Goal: Navigation & Orientation: Find specific page/section

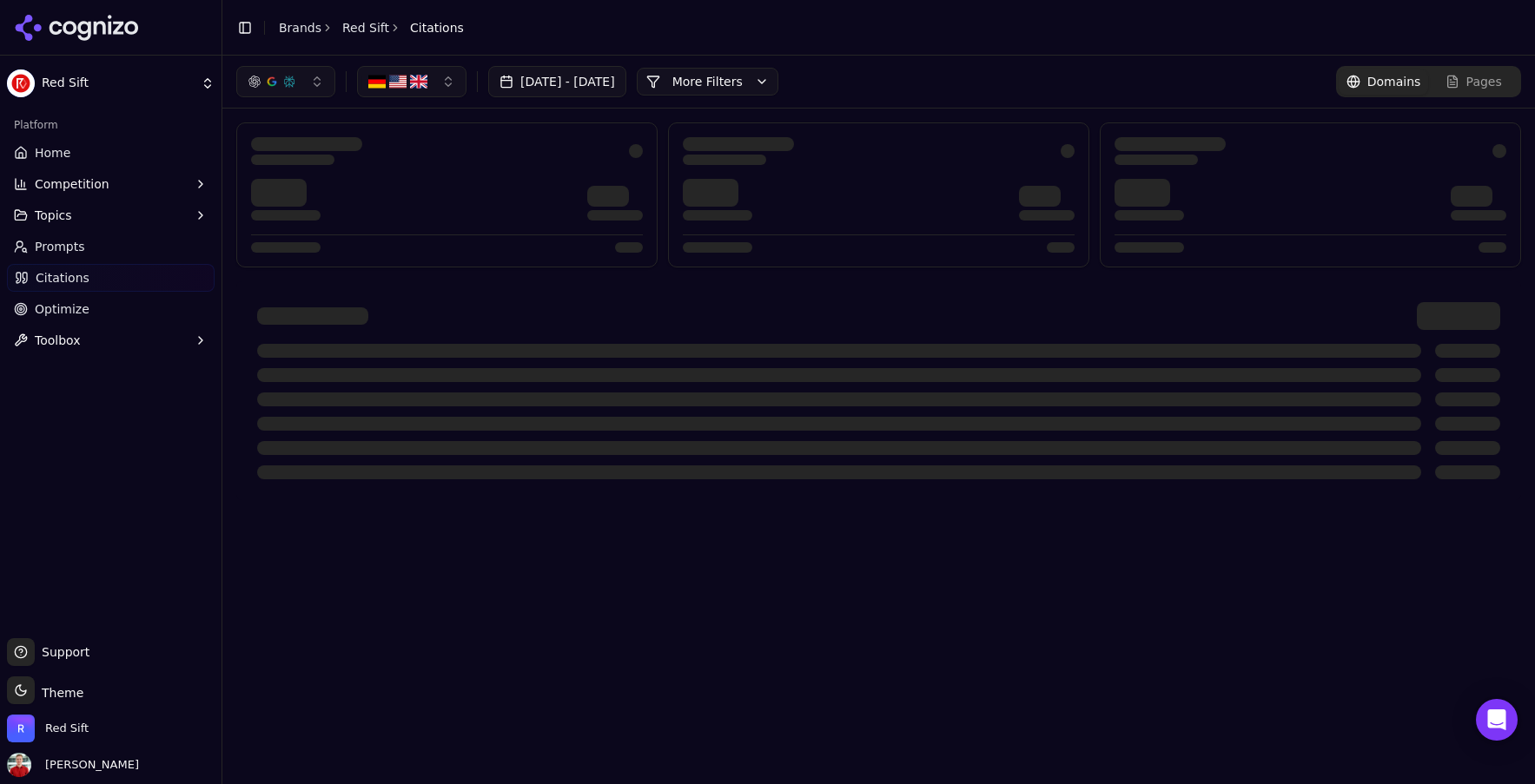
click at [368, 23] on link "Red Sift" at bounding box center [366, 27] width 47 height 17
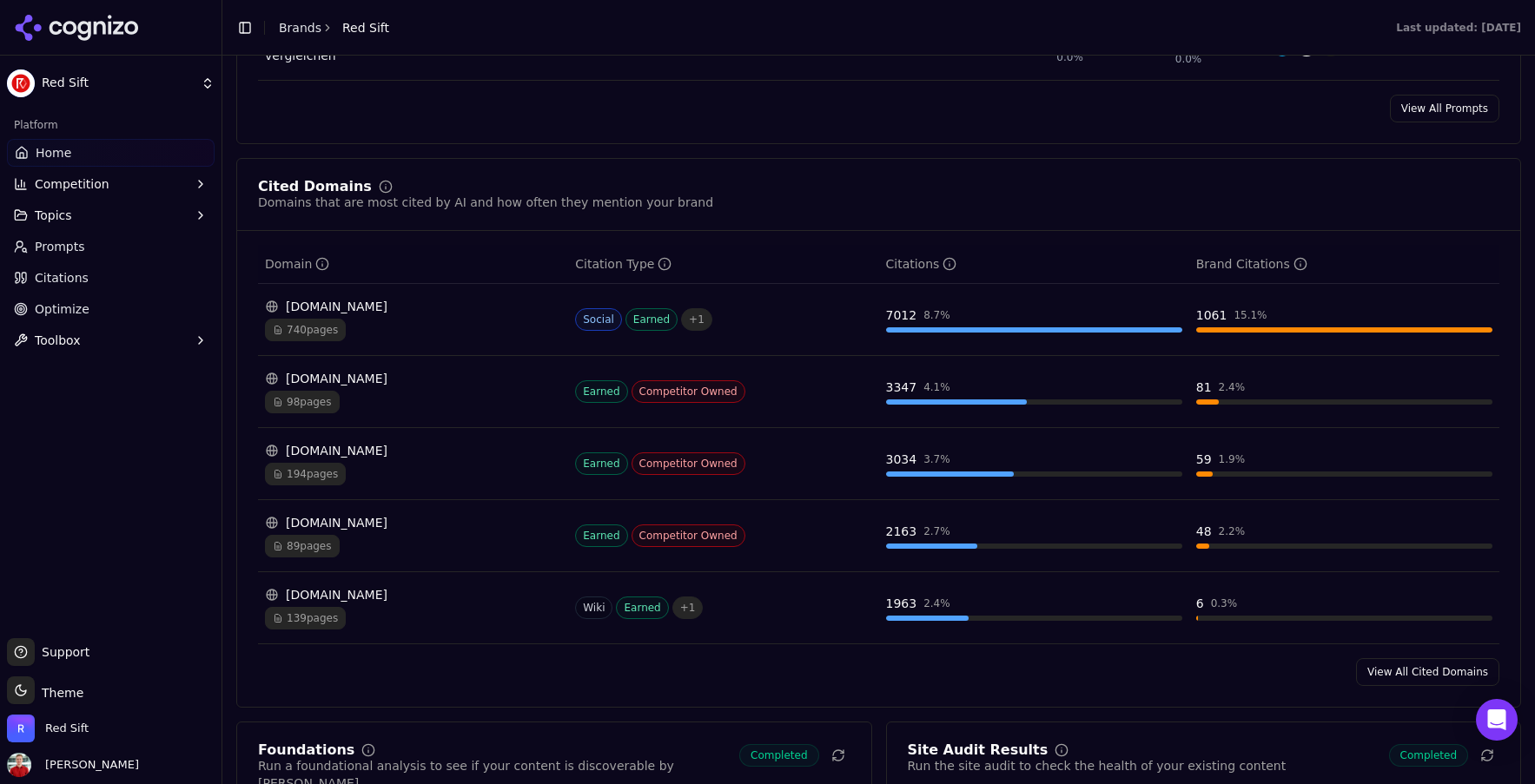
scroll to position [1755, 0]
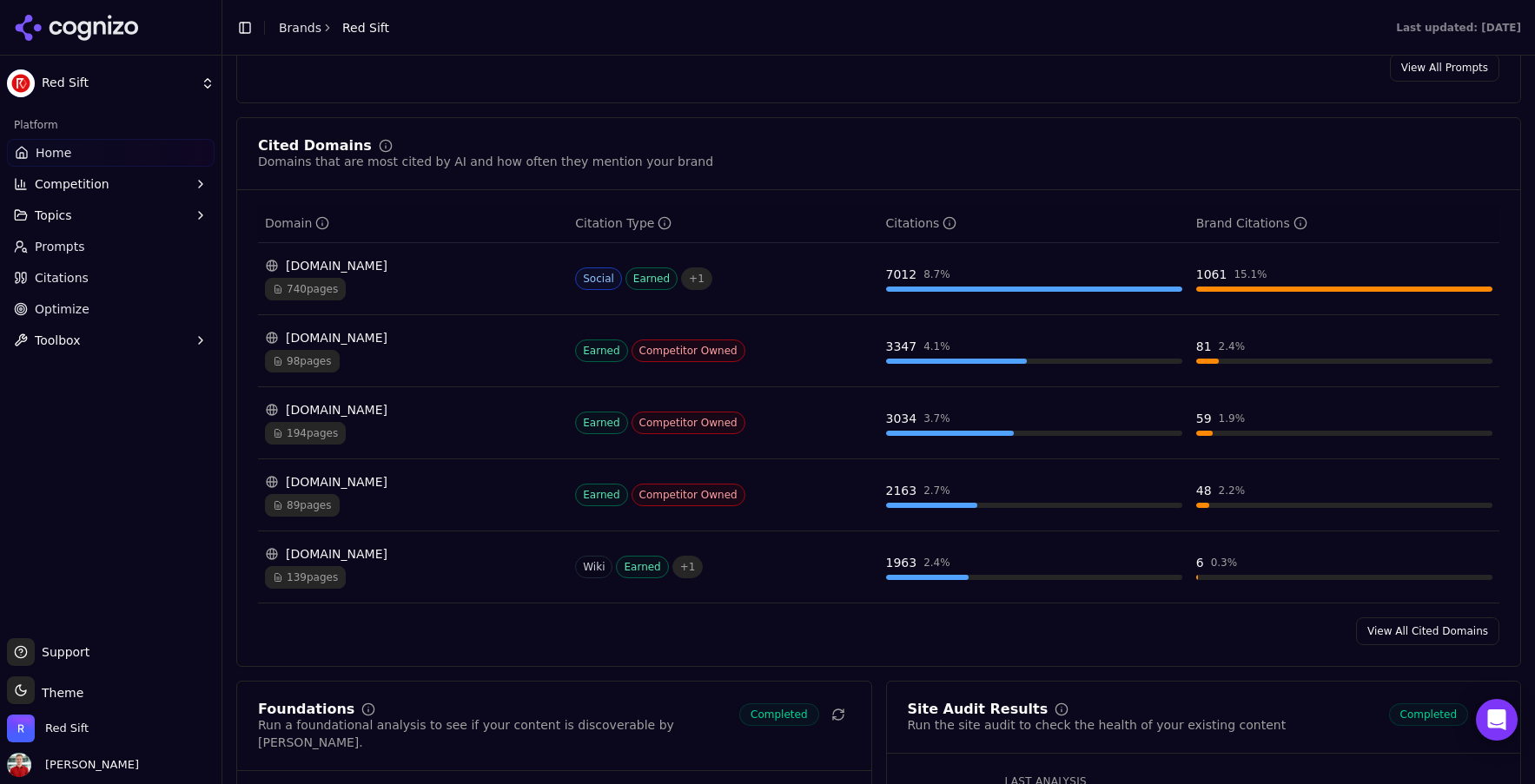
click at [1392, 638] on link "View All Cited Domains" at bounding box center [1427, 631] width 143 height 28
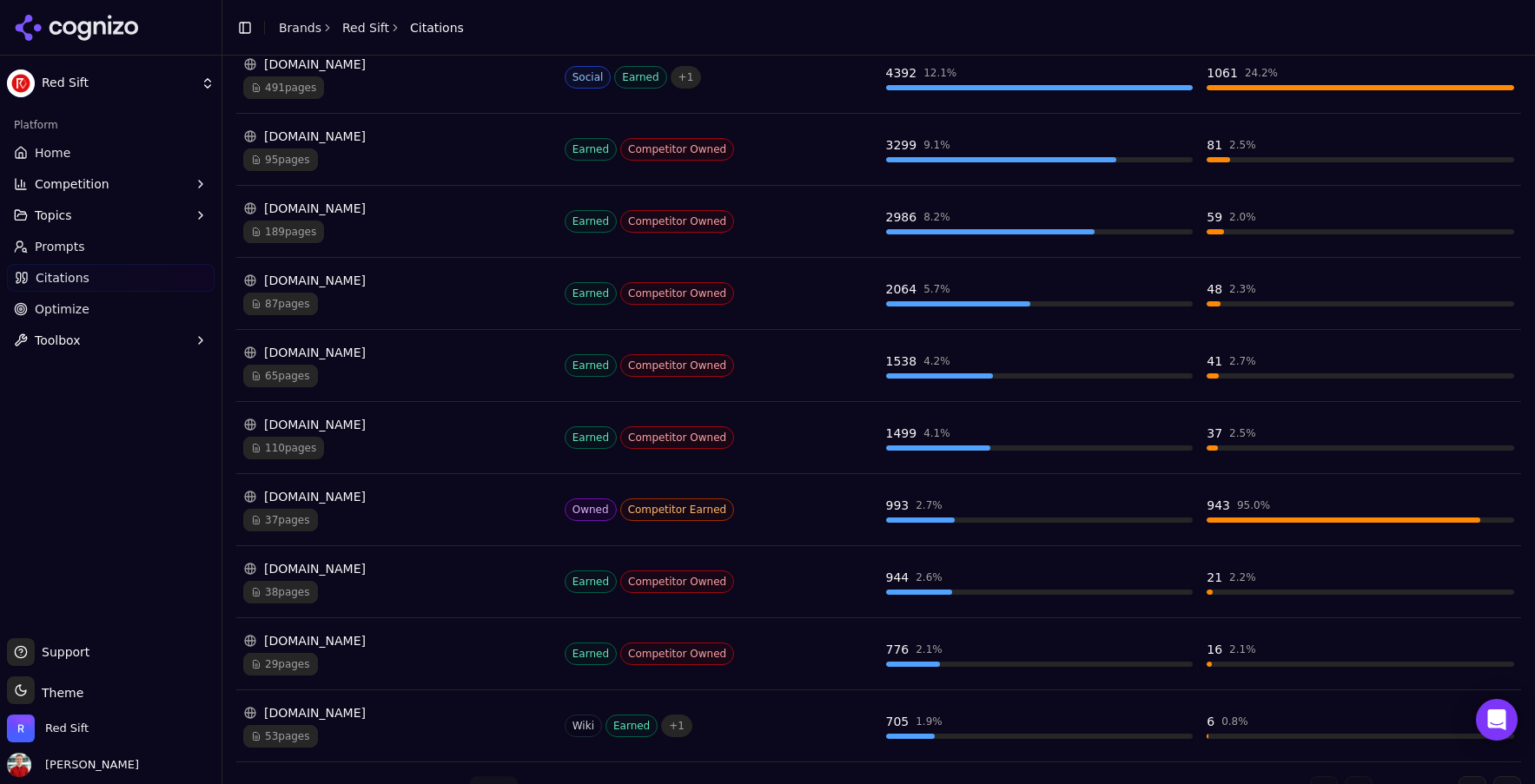
scroll to position [380, 0]
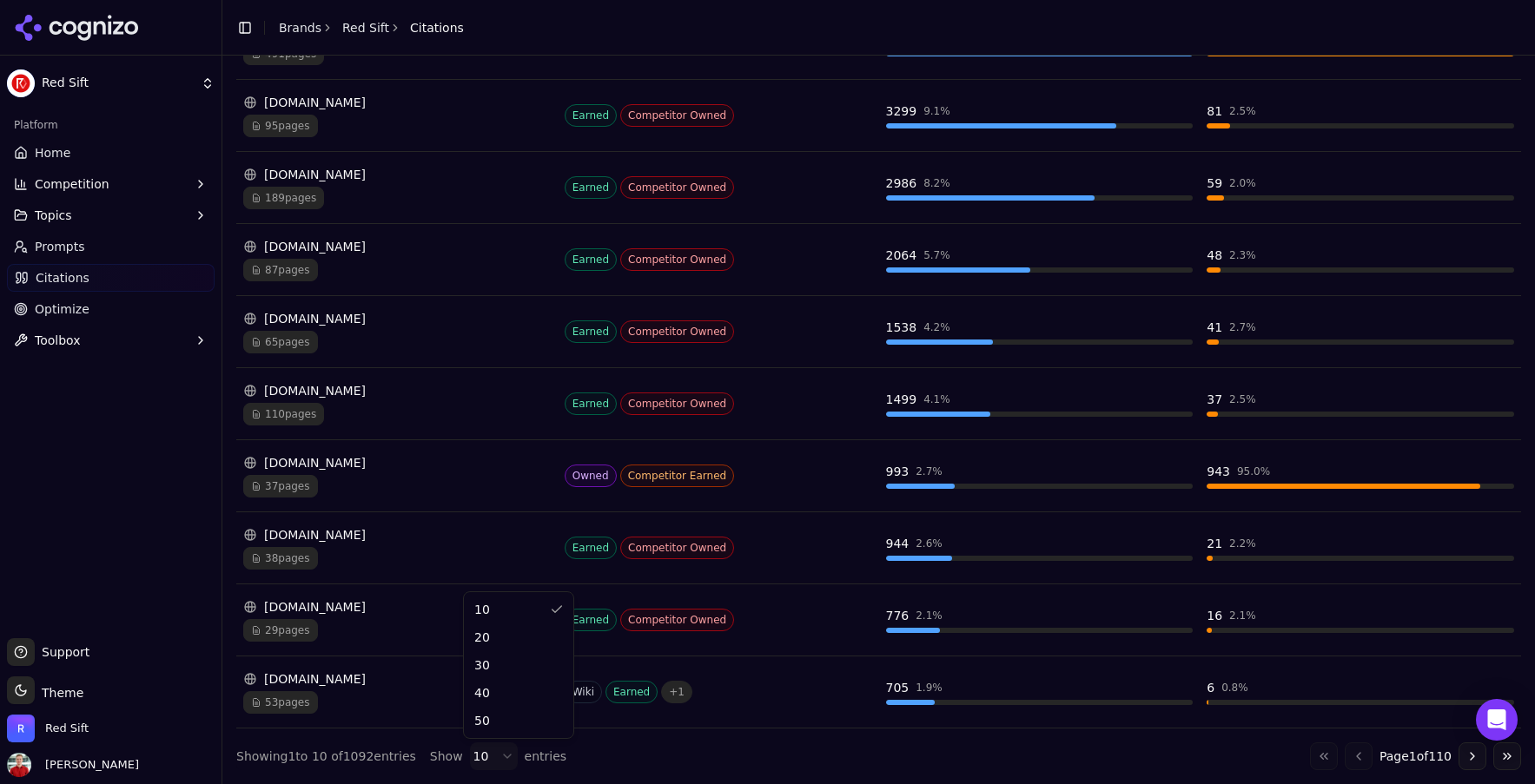
click at [490, 753] on html "Red Sift Platform Home Competition Topics Prompts Citations Optimize Toolbox Su…" at bounding box center [767, 392] width 1535 height 784
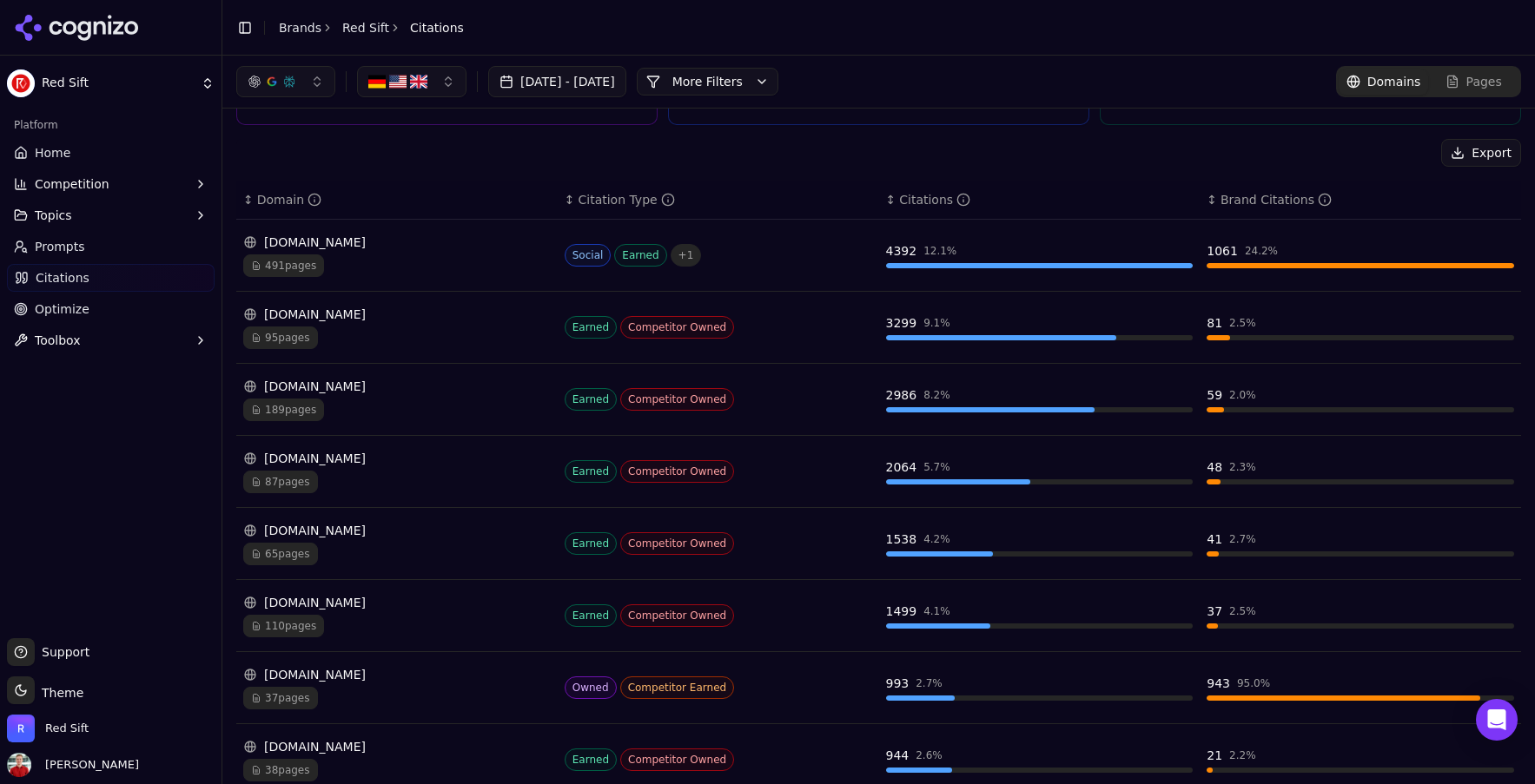
scroll to position [0, 0]
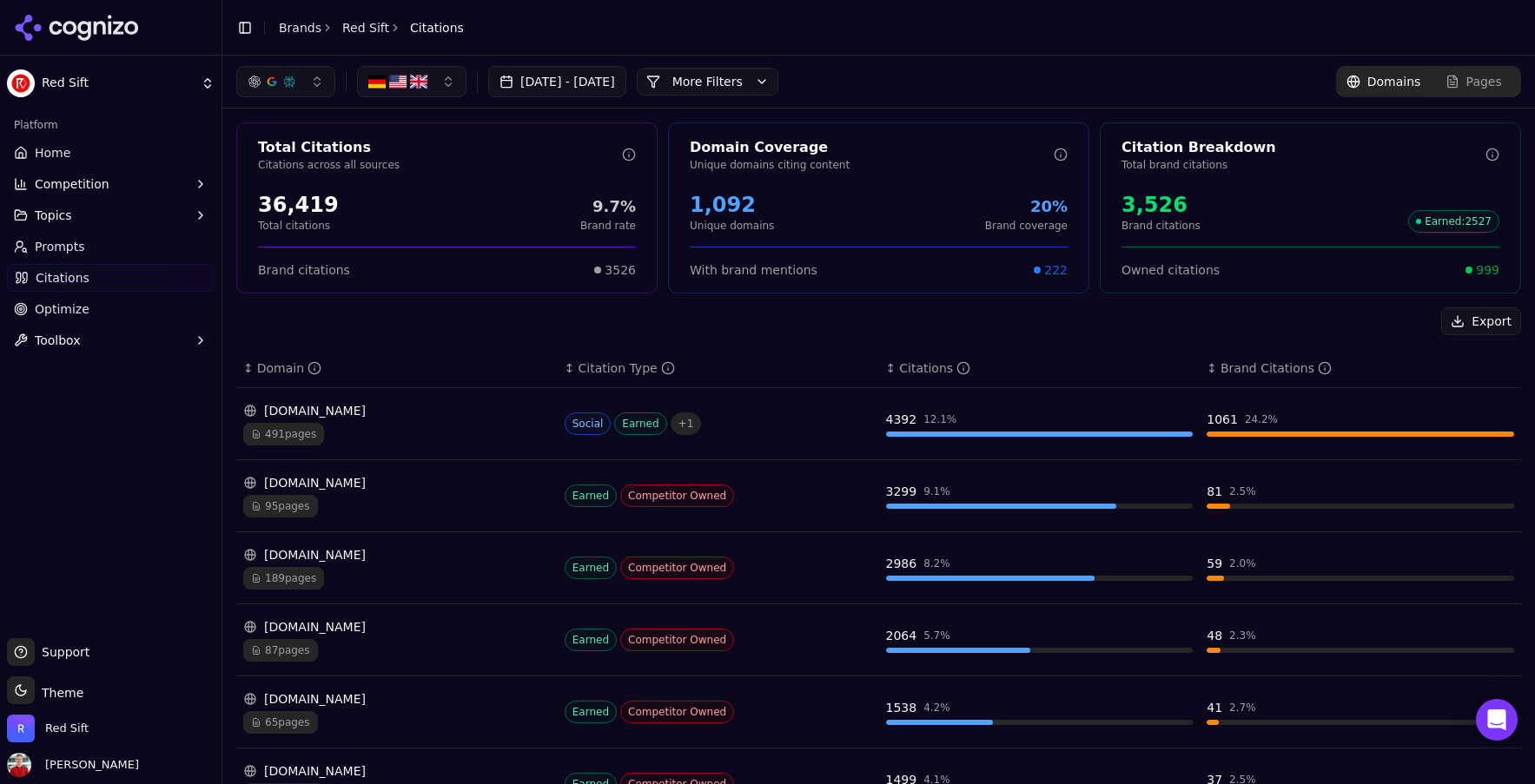
click at [491, 280] on div "Total Citations Citations across all sources 36,419 Total citations 9.7% Brand …" at bounding box center [446, 208] width 421 height 171
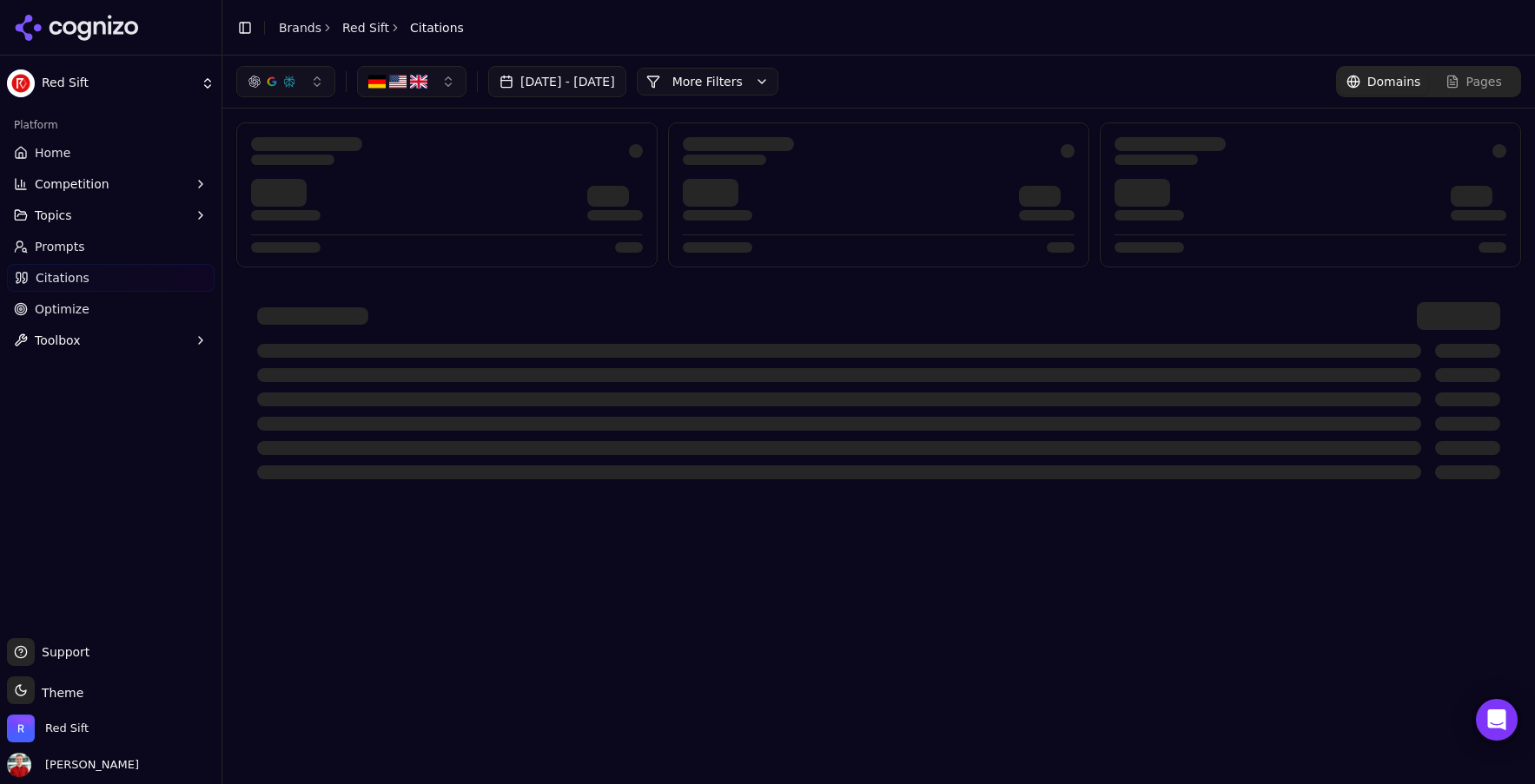
click at [437, 84] on button "button" at bounding box center [411, 81] width 109 height 32
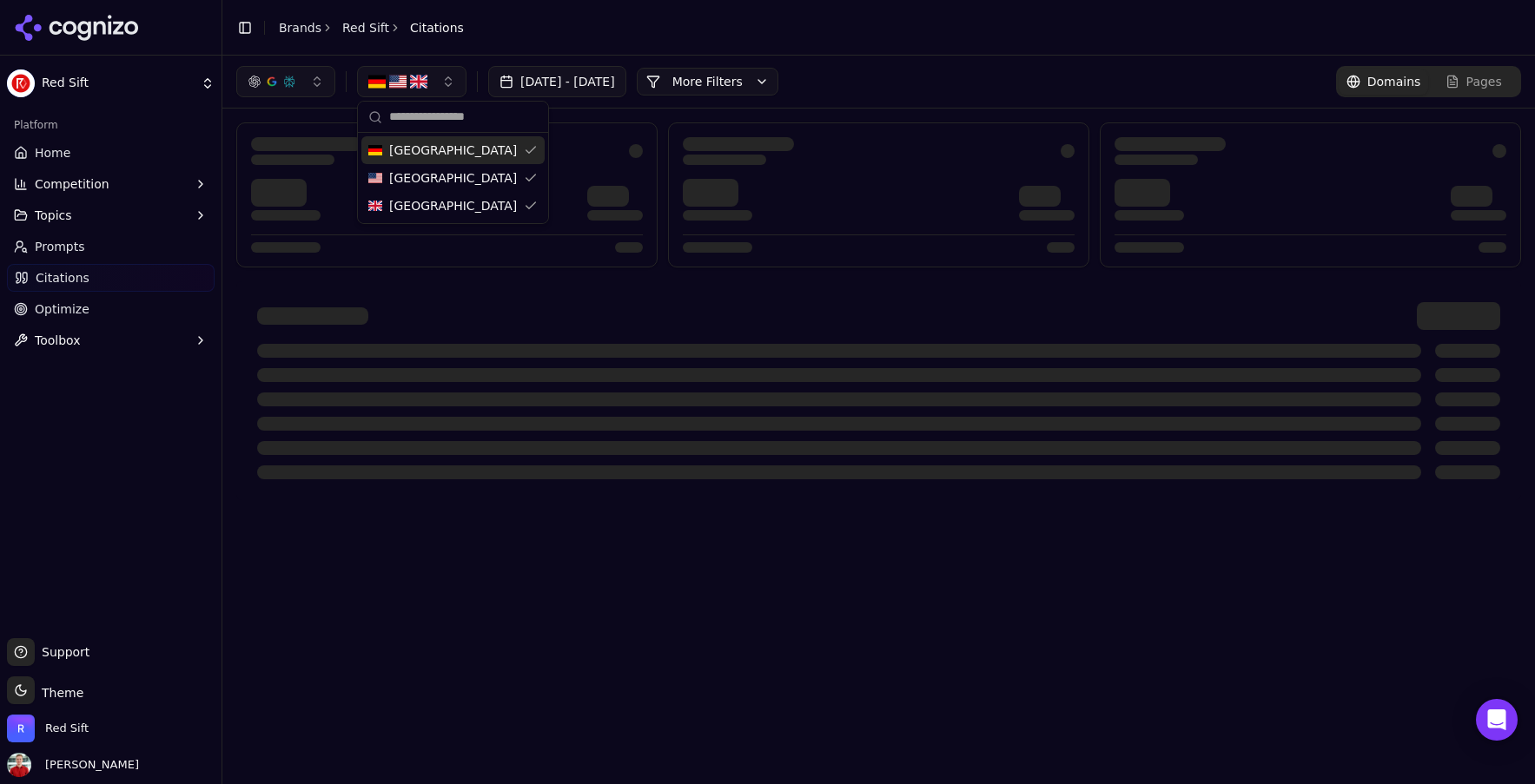
click at [437, 84] on button "button" at bounding box center [411, 81] width 109 height 32
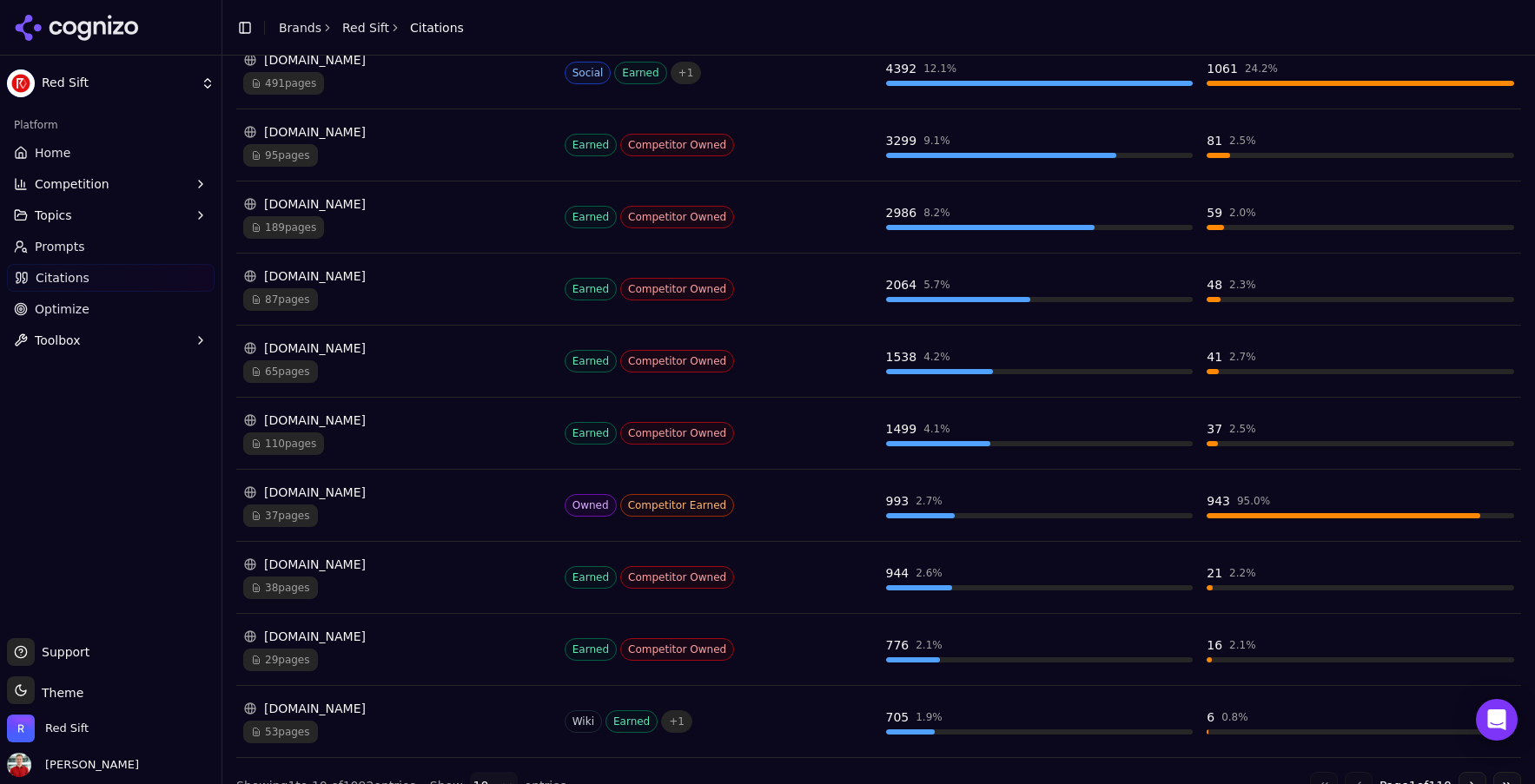
scroll to position [365, 0]
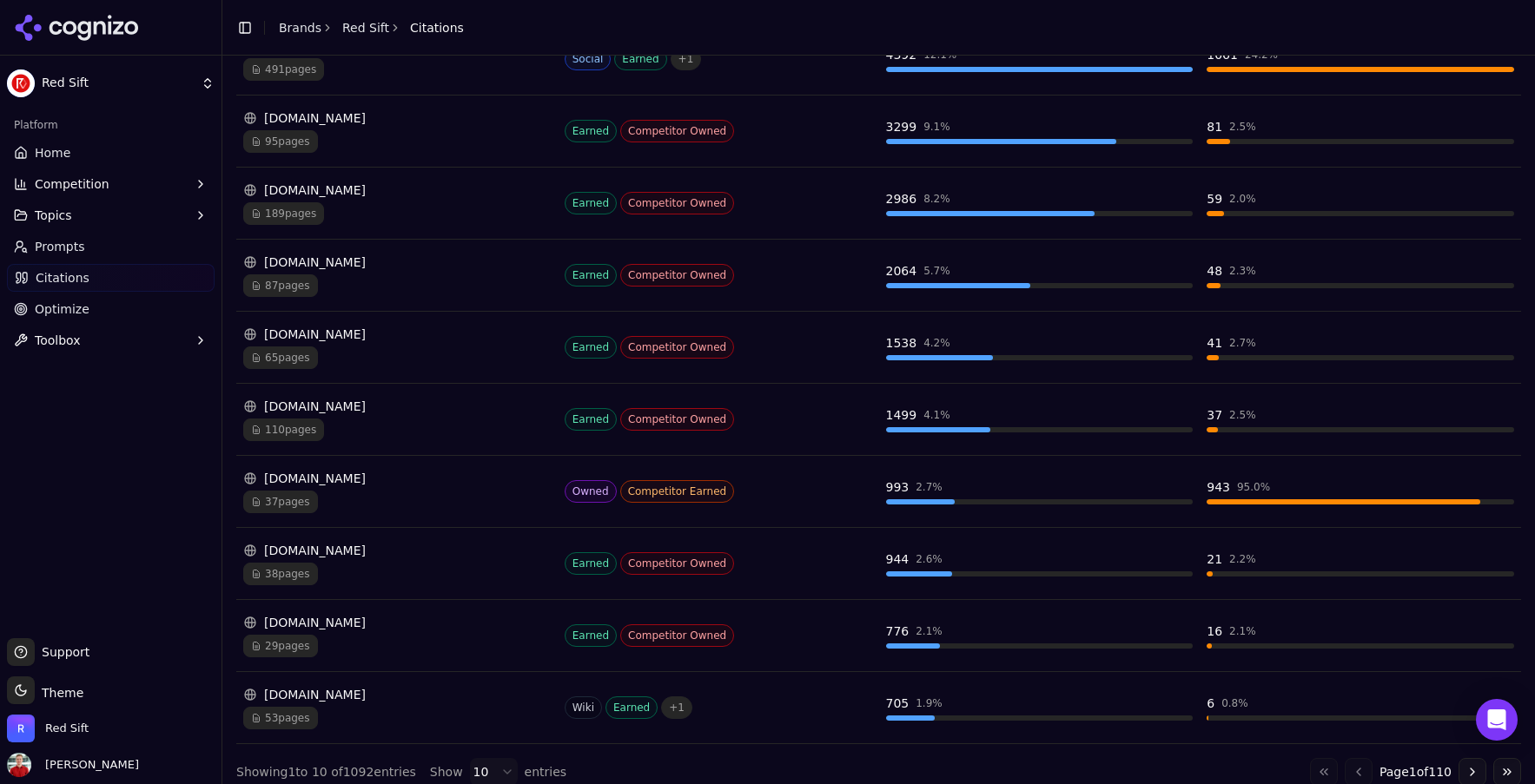
click at [295, 501] on span "37 pages" at bounding box center [280, 501] width 75 height 23
